Goal: Information Seeking & Learning: Learn about a topic

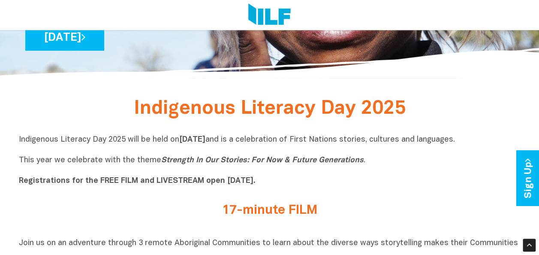
scroll to position [214, 0]
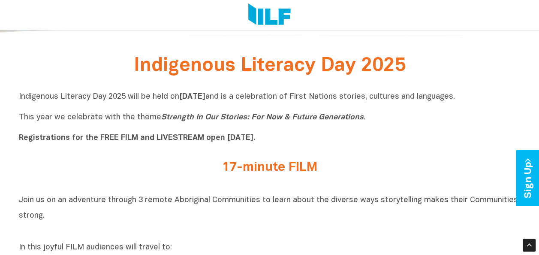
drag, startPoint x: 290, startPoint y: 94, endPoint x: 529, endPoint y: 93, distance: 238.8
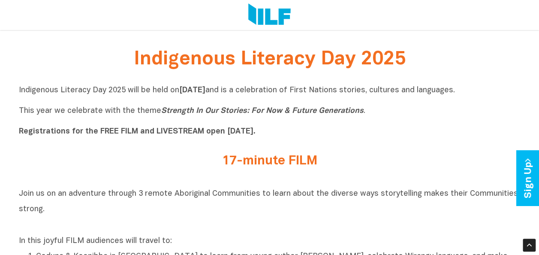
scroll to position [300, 0]
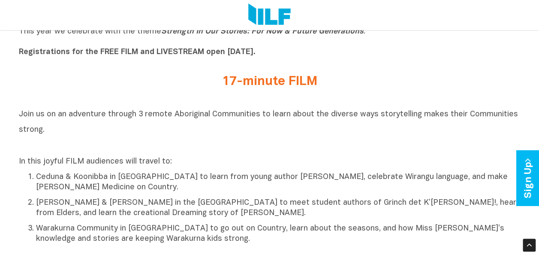
click at [368, 127] on h2 "Join us on an adventure through 3 remote Aboriginal Communities to learn about …" at bounding box center [270, 129] width 502 height 46
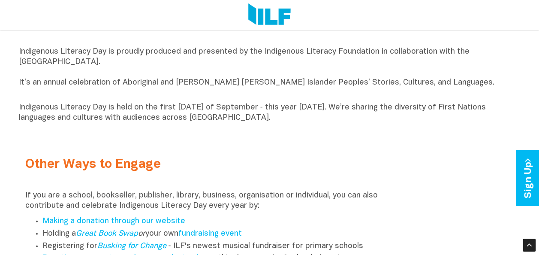
scroll to position [858, 0]
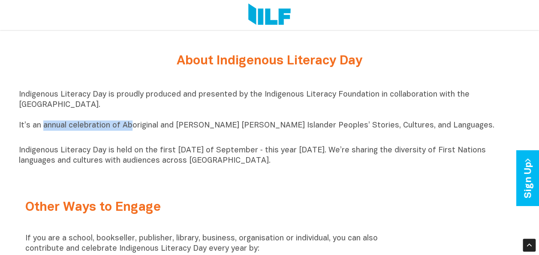
drag, startPoint x: 42, startPoint y: 132, endPoint x: 129, endPoint y: 132, distance: 86.2
click at [129, 132] on p "Indigenous Literacy Day is proudly produced and presented by the Indigenous Lit…" at bounding box center [270, 115] width 502 height 51
drag, startPoint x: 129, startPoint y: 132, endPoint x: 33, endPoint y: 131, distance: 96.0
click at [42, 131] on p "Indigenous Literacy Day is proudly produced and presented by the Indigenous Lit…" at bounding box center [270, 115] width 502 height 51
click at [20, 132] on p "Indigenous Literacy Day is proudly produced and presented by the Indigenous Lit…" at bounding box center [270, 115] width 502 height 51
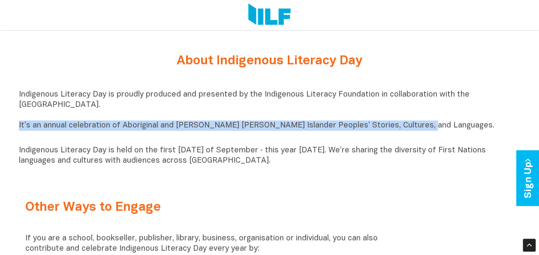
drag, startPoint x: 19, startPoint y: 132, endPoint x: 406, endPoint y: 128, distance: 386.8
click at [406, 128] on p "Indigenous Literacy Day is proudly produced and presented by the Indigenous Lit…" at bounding box center [270, 115] width 502 height 51
drag, startPoint x: 406, startPoint y: 128, endPoint x: 387, endPoint y: 134, distance: 19.9
copy p "It’s an annual celebration of Aboriginal and [PERSON_NAME] [PERSON_NAME] Island…"
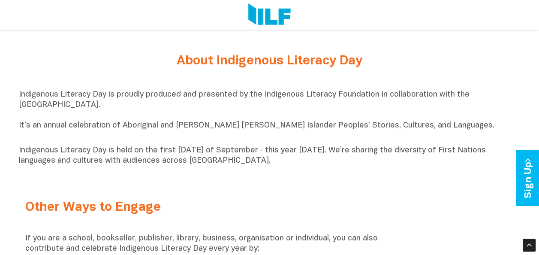
click at [436, 170] on div "Indigenous Literacy Day is proudly produced and presented by the Indigenous Lit…" at bounding box center [270, 127] width 502 height 85
drag, startPoint x: 423, startPoint y: 159, endPoint x: 270, endPoint y: 170, distance: 153.0
click at [270, 166] on p "Indigenous Literacy Day is held on the first [DATE] of September ‑ this year [D…" at bounding box center [270, 155] width 502 height 21
drag, startPoint x: 270, startPoint y: 170, endPoint x: 257, endPoint y: 167, distance: 13.2
copy p "sharing the diversity of First Nations languages and cultures with audiences ac…"
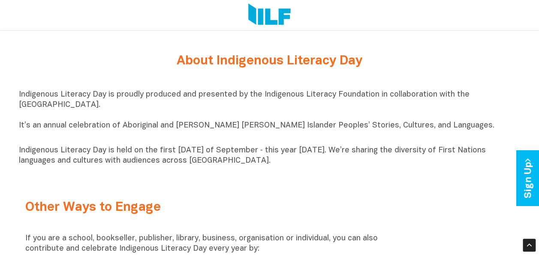
click at [310, 170] on div "Indigenous Literacy Day is proudly produced and presented by the Indigenous Lit…" at bounding box center [270, 127] width 502 height 85
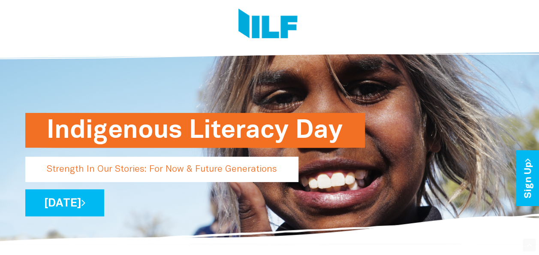
scroll to position [0, 0]
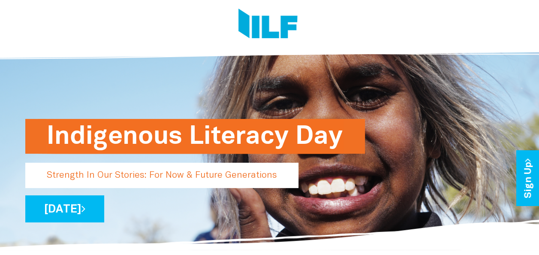
click at [263, 29] on img at bounding box center [267, 25] width 59 height 32
